Goal: Task Accomplishment & Management: Manage account settings

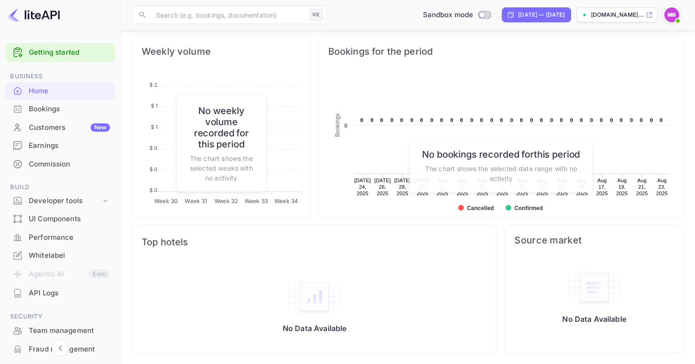
scroll to position [144, 171]
click at [41, 166] on div "Commission" at bounding box center [69, 164] width 81 height 11
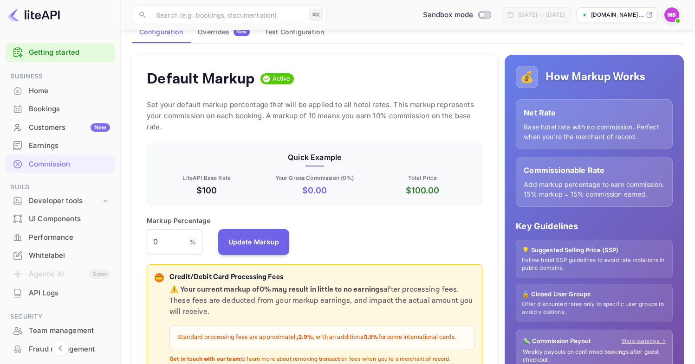
scroll to position [75, 0]
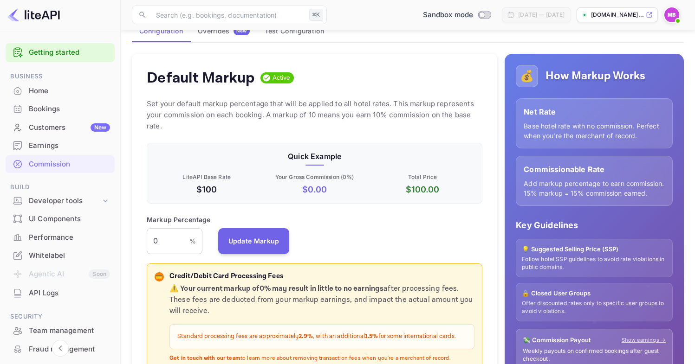
click at [542, 256] on p "Follow hotel SSP guidelines to avoid rate violations in public domains." at bounding box center [594, 264] width 145 height 16
click at [549, 259] on p "Follow hotel SSP guidelines to avoid rate violations in public domains." at bounding box center [594, 264] width 145 height 16
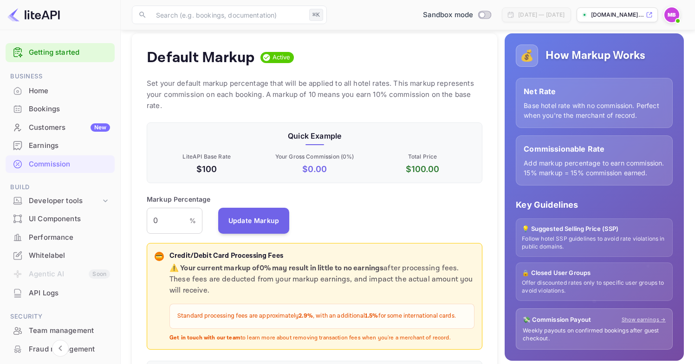
scroll to position [93, 0]
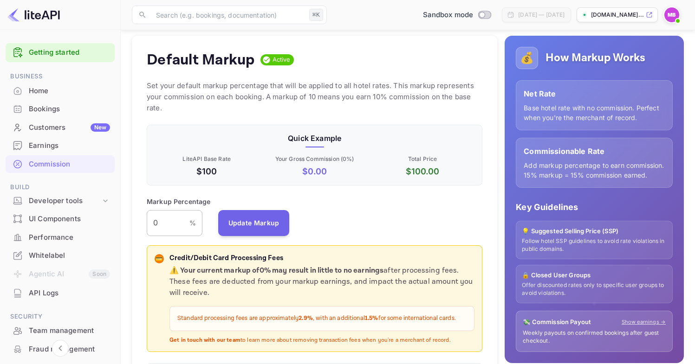
click at [168, 215] on input "0" at bounding box center [168, 223] width 43 height 26
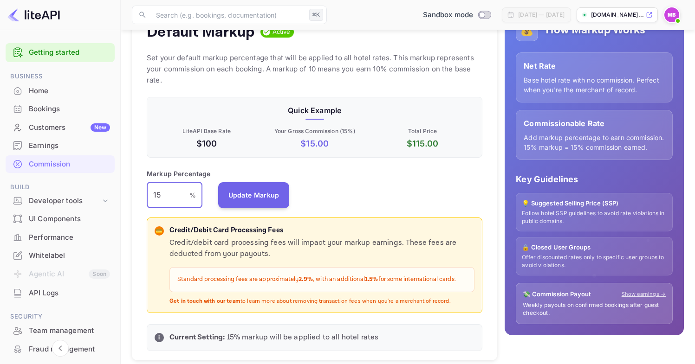
scroll to position [120, 0]
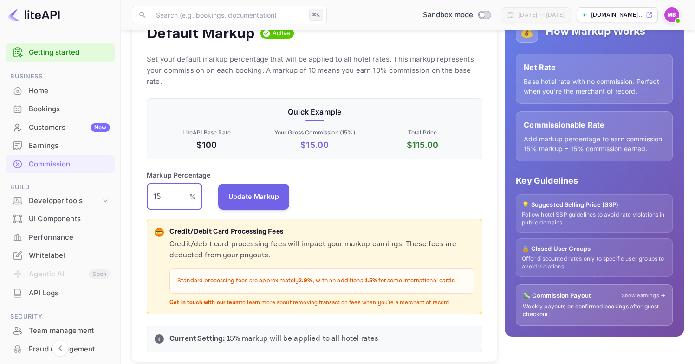
type input "1"
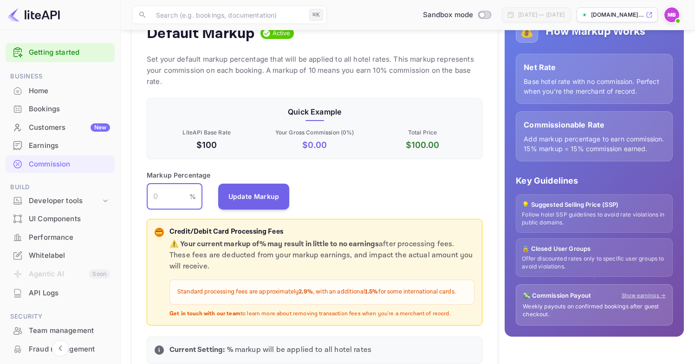
type input "0"
click at [337, 197] on div "Markup Percentage 0 % ​ Update Markup" at bounding box center [314, 189] width 335 height 39
drag, startPoint x: 525, startPoint y: 205, endPoint x: 570, endPoint y: 207, distance: 44.6
click at [570, 207] on p "💡 Suggested Selling Price (SSP)" at bounding box center [594, 204] width 145 height 9
click at [548, 176] on p "Key Guidelines" at bounding box center [593, 180] width 157 height 13
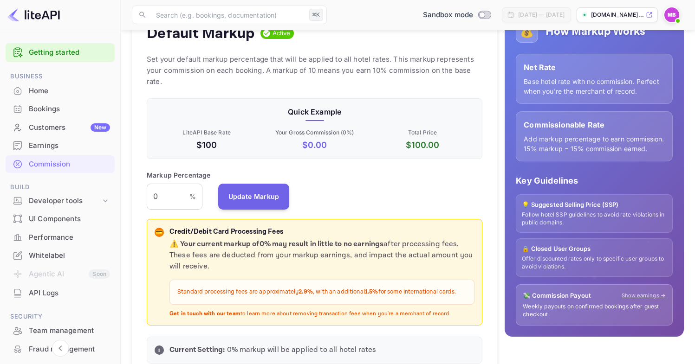
click at [548, 204] on p "💡 Suggested Selling Price (SSP)" at bounding box center [594, 204] width 145 height 9
click at [569, 211] on p "Follow hotel SSP guidelines to avoid rate violations in public domains." at bounding box center [594, 219] width 145 height 16
drag, startPoint x: 530, startPoint y: 203, endPoint x: 599, endPoint y: 203, distance: 69.1
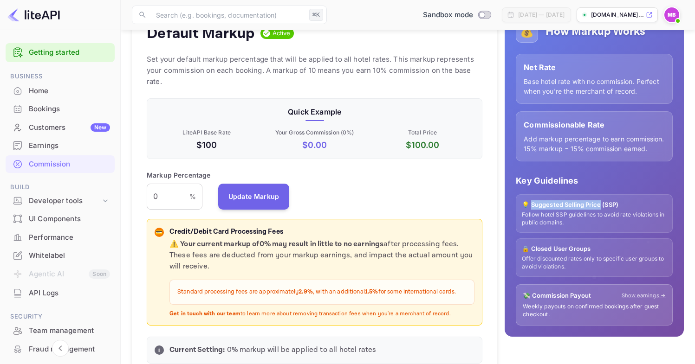
click at [599, 203] on p "💡 Suggested Selling Price (SSP)" at bounding box center [594, 204] width 145 height 9
drag, startPoint x: 541, startPoint y: 213, endPoint x: 596, endPoint y: 212, distance: 55.7
click at [596, 212] on p "Follow hotel SSP guidelines to avoid rate violations in public domains." at bounding box center [594, 219] width 145 height 16
copy p "hotel SSP guidelines"
